Goal: Complete application form: Complete application form

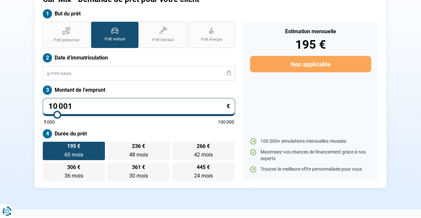
scroll to position [56, 0]
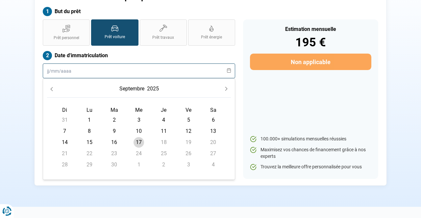
click at [138, 70] on input "text" at bounding box center [139, 70] width 192 height 15
click at [231, 72] on input "text" at bounding box center [139, 70] width 192 height 15
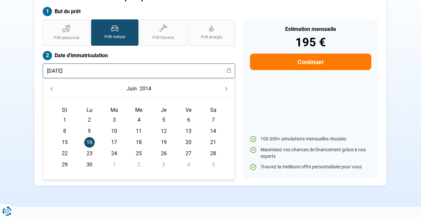
type input "[DATE]"
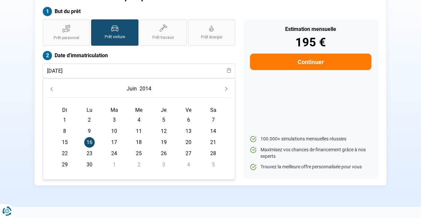
click at [291, 123] on div "Estimation mensuelle 195 € Continuer 100.000+ simulations mensuelles réussies M…" at bounding box center [310, 98] width 135 height 159
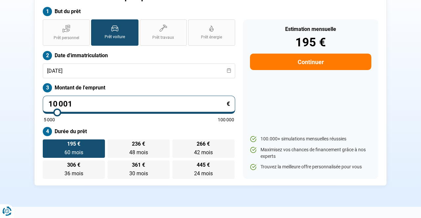
type input "10 250"
type input "10250"
type input "10 000"
type input "10000"
type input "9 750"
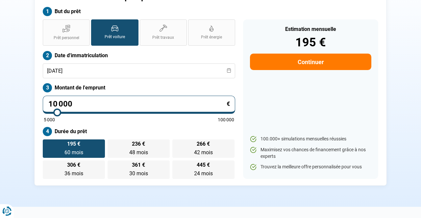
type input "9750"
type input "9 500"
type input "9500"
type input "9 250"
type input "9250"
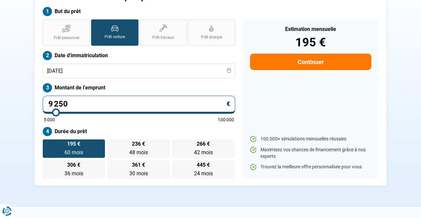
type input "9 000"
type input "9000"
type input "8 750"
type input "8750"
type input "8 500"
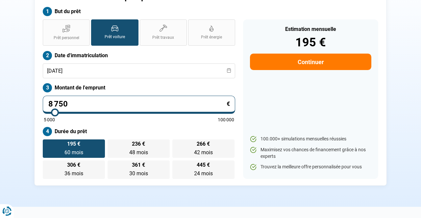
type input "8500"
type input "8 250"
type input "8250"
type input "8 000"
type input "8000"
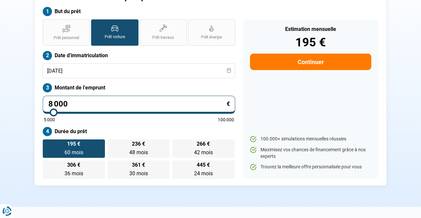
type input "7 750"
type input "7750"
type input "7 500"
type input "7500"
type input "7 750"
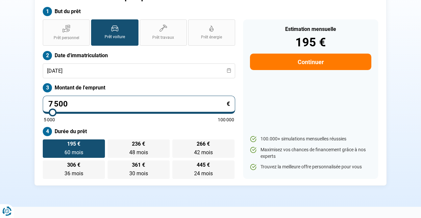
type input "7750"
type input "8 000"
drag, startPoint x: 57, startPoint y: 111, endPoint x: 53, endPoint y: 111, distance: 4.3
type input "8000"
click at [53, 112] on input "range" at bounding box center [139, 112] width 190 height 1
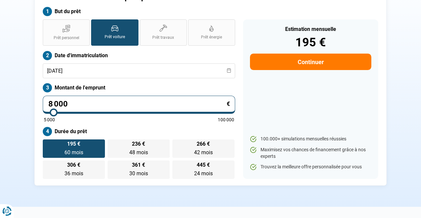
radio input "true"
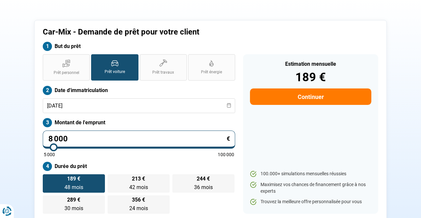
scroll to position [12, 0]
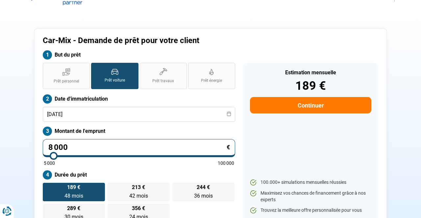
click at [283, 103] on button "Continuer" at bounding box center [310, 105] width 121 height 16
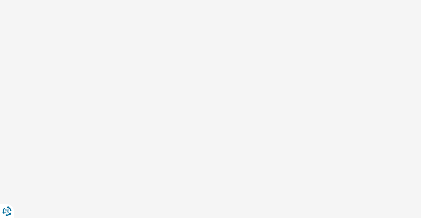
select select "32"
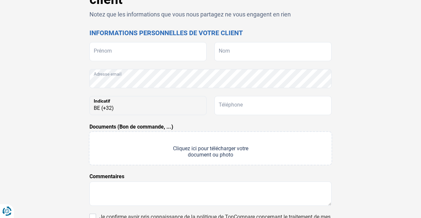
scroll to position [66, 0]
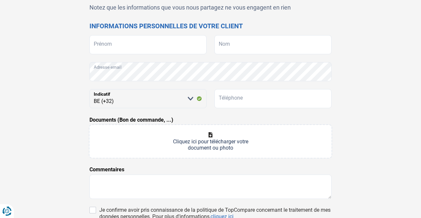
click at [208, 138] on input "Documents (Bon de commande, ...)" at bounding box center [210, 141] width 242 height 33
type input "C:\fakepath\Document_2025-04-22_113051.pdf"
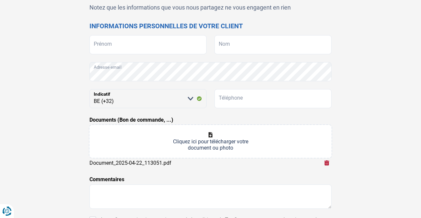
click at [207, 138] on input "Documents (Bon de commande, ...)" at bounding box center [210, 141] width 242 height 33
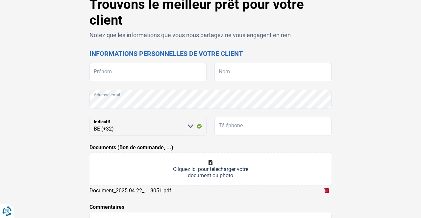
scroll to position [31, 0]
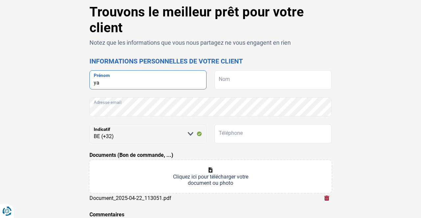
type input "y"
type input "YASMINE"
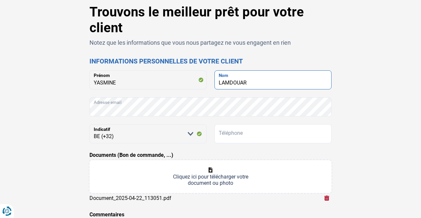
type input "LAMDOUAR"
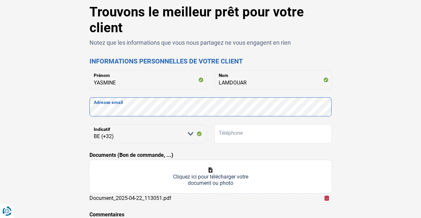
scroll to position [45, 0]
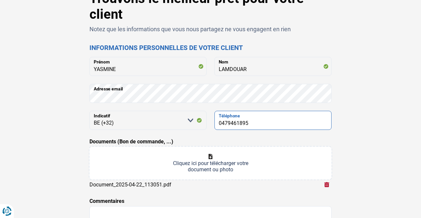
type input "0479461895"
click at [383, 160] on div "Trouvons le meilleur prêt pour votre client Notez que les informations que vous…" at bounding box center [210, 155] width 375 height 329
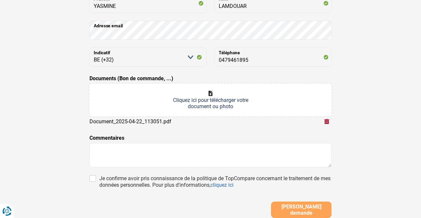
scroll to position [97, 0]
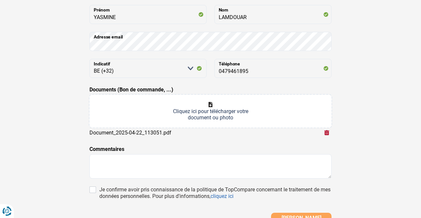
click at [217, 113] on input "Documents (Bon de commande, ...)" at bounding box center [210, 111] width 242 height 33
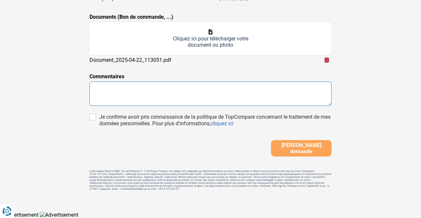
scroll to position [169, 0]
click at [240, 99] on textarea at bounding box center [210, 94] width 242 height 24
type textarea "b"
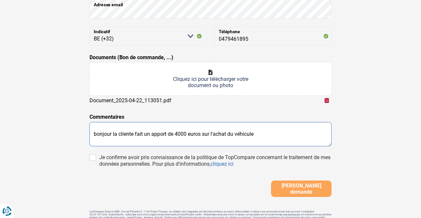
scroll to position [127, 0]
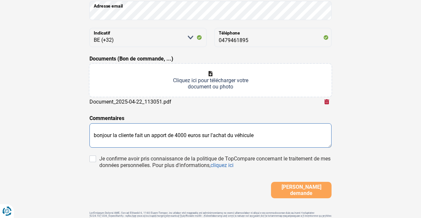
type textarea "bonjour la cliente fait un apport de 4000 euros sur l'achat du véhicule"
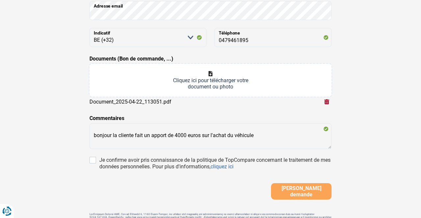
click at [209, 86] on input "Documents (Bon de commande, ...)" at bounding box center [210, 80] width 242 height 33
click at [216, 84] on input "Documents (Bon de commande, ...)" at bounding box center [210, 80] width 242 height 33
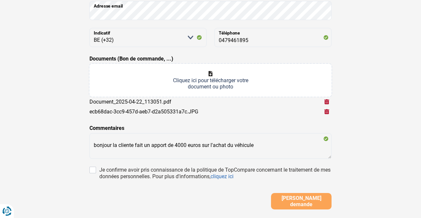
click at [208, 79] on input "Documents (Bon de commande, ...)" at bounding box center [210, 80] width 242 height 33
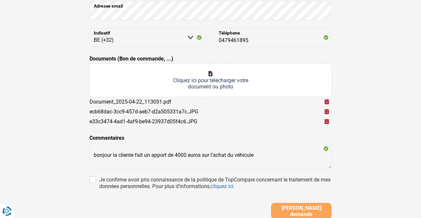
click at [198, 81] on input "Documents (Bon de commande, ...)" at bounding box center [210, 80] width 242 height 33
click at [155, 111] on div "ecb68dac-3cc9-457d-aeb7-d2a505331a7c.JPG" at bounding box center [143, 111] width 109 height 6
click at [199, 81] on input "Documents (Bon de commande, ...)" at bounding box center [210, 80] width 242 height 33
click at [211, 85] on input "Documents (Bon de commande, ...)" at bounding box center [210, 80] width 242 height 33
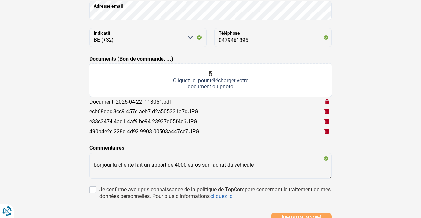
click at [207, 83] on input "Documents (Bon de commande, ...)" at bounding box center [210, 80] width 242 height 33
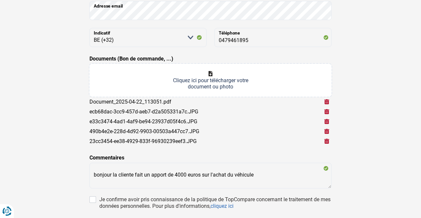
click at [195, 83] on input "Documents (Bon de commande, ...)" at bounding box center [210, 80] width 242 height 33
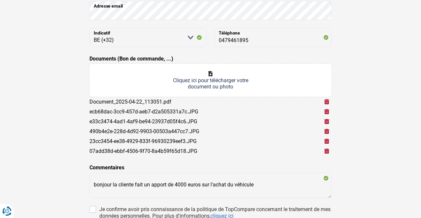
click at [205, 80] on input "Documents (Bon de commande, ...)" at bounding box center [210, 80] width 242 height 33
click at [204, 86] on input "Documents (Bon de commande, ...)" at bounding box center [210, 80] width 242 height 33
click at [225, 83] on input "Documents (Bon de commande, ...)" at bounding box center [210, 80] width 242 height 33
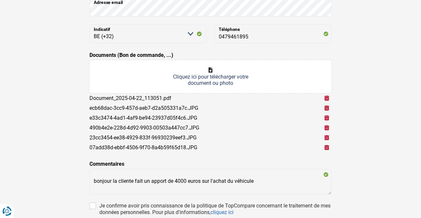
scroll to position [131, 0]
click at [211, 83] on input "Documents (Bon de commande, ...)" at bounding box center [210, 76] width 242 height 33
click at [212, 82] on input "Documents (Bon de commande, ...)" at bounding box center [210, 76] width 242 height 33
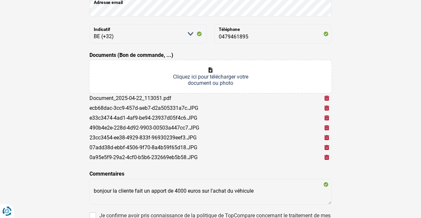
click at [204, 84] on input "Documents (Bon de commande, ...)" at bounding box center [210, 76] width 242 height 33
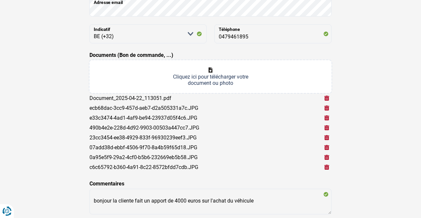
click at [192, 79] on input "Documents (Bon de commande, ...)" at bounding box center [210, 76] width 242 height 33
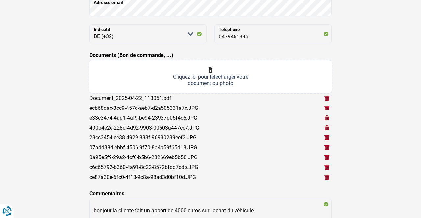
click at [210, 76] on input "Documents (Bon de commande, ...)" at bounding box center [210, 76] width 242 height 33
type input "C:\fakepath\d6359d86-8961-4fea-ad59-3bdce5013716.JPG"
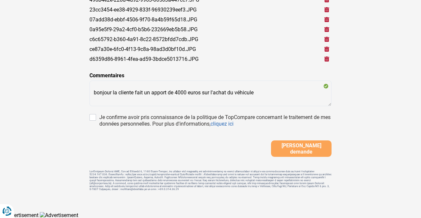
scroll to position [256, 0]
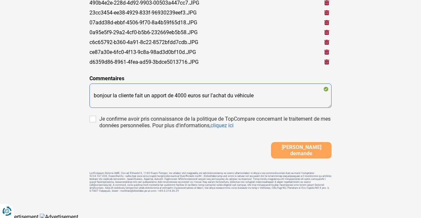
click at [259, 96] on textarea "bonjour la cliente fait un apport de 4000 euros sur l'achat du véhicule" at bounding box center [210, 95] width 242 height 24
type textarea "bonjour la cliente fait un apport de 4000 euros sur l'achat du véhicule"
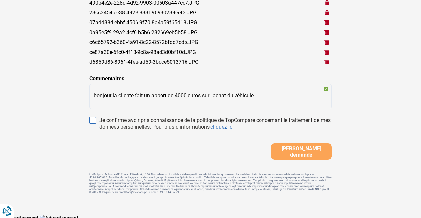
click at [93, 118] on input "Je confirme avoir pris connaissance de la politique de TopCompare concernant le…" at bounding box center [92, 120] width 7 height 7
checkbox input "true"
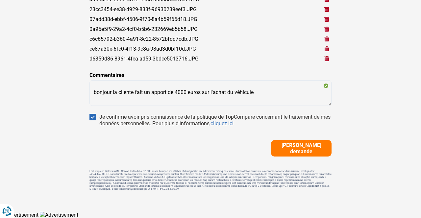
scroll to position [259, 0]
click at [286, 152] on button "[PERSON_NAME] demande" at bounding box center [301, 148] width 60 height 16
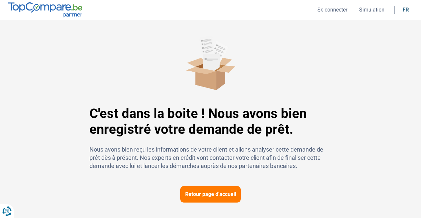
click at [214, 194] on button "Retour page d'accueil" at bounding box center [210, 194] width 60 height 16
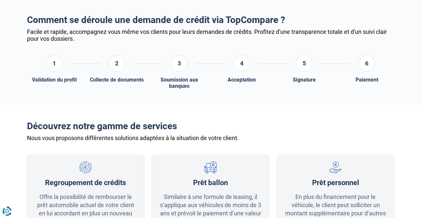
scroll to position [266, 0]
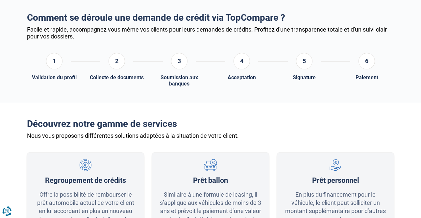
click at [114, 66] on div "2" at bounding box center [116, 61] width 16 height 16
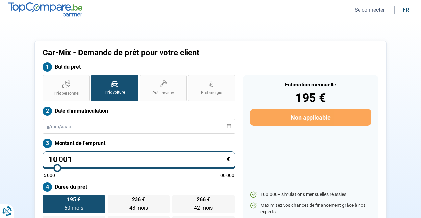
scroll to position [0, 0]
click at [371, 11] on button "Se connecter" at bounding box center [369, 9] width 34 height 7
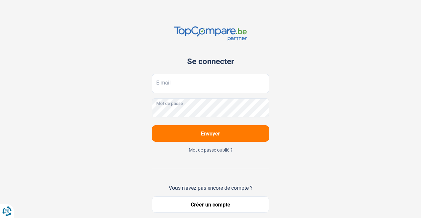
click at [215, 88] on input "E-mail" at bounding box center [210, 83] width 117 height 19
click at [226, 88] on input "E-mail" at bounding box center [210, 83] width 117 height 19
type input "[DOMAIN_NAME][EMAIL_ADDRESS][DOMAIN_NAME]"
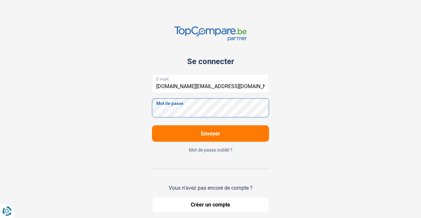
click at [210, 133] on button "Envoyer" at bounding box center [210, 133] width 117 height 16
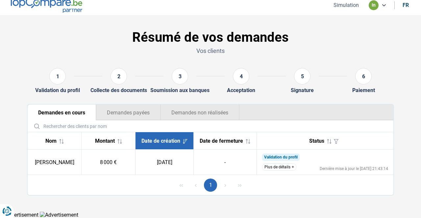
scroll to position [8, 0]
click at [118, 109] on button "Demandes payées" at bounding box center [128, 112] width 64 height 16
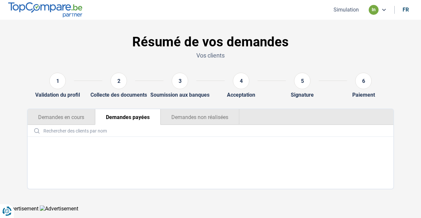
scroll to position [0, 0]
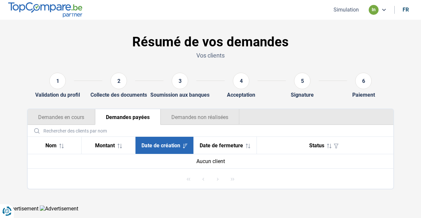
click at [194, 119] on button "Demandes non réalisées" at bounding box center [199, 117] width 79 height 16
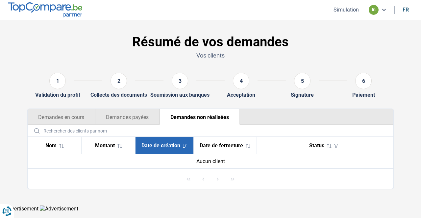
click at [69, 116] on button "Demandes en cours" at bounding box center [61, 117] width 67 height 16
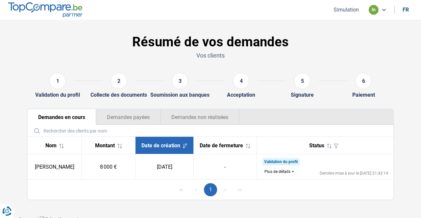
click at [283, 175] on button "Plus de détails" at bounding box center [279, 171] width 34 height 7
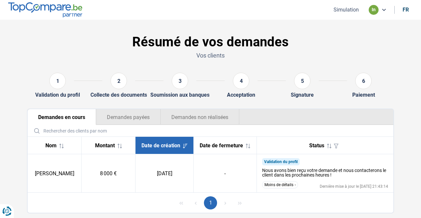
click at [382, 11] on icon at bounding box center [383, 9] width 5 height 5
click at [387, 34] on h1 "Résumé de vos demandes" at bounding box center [210, 42] width 367 height 16
